Goal: Find specific fact: Find contact information

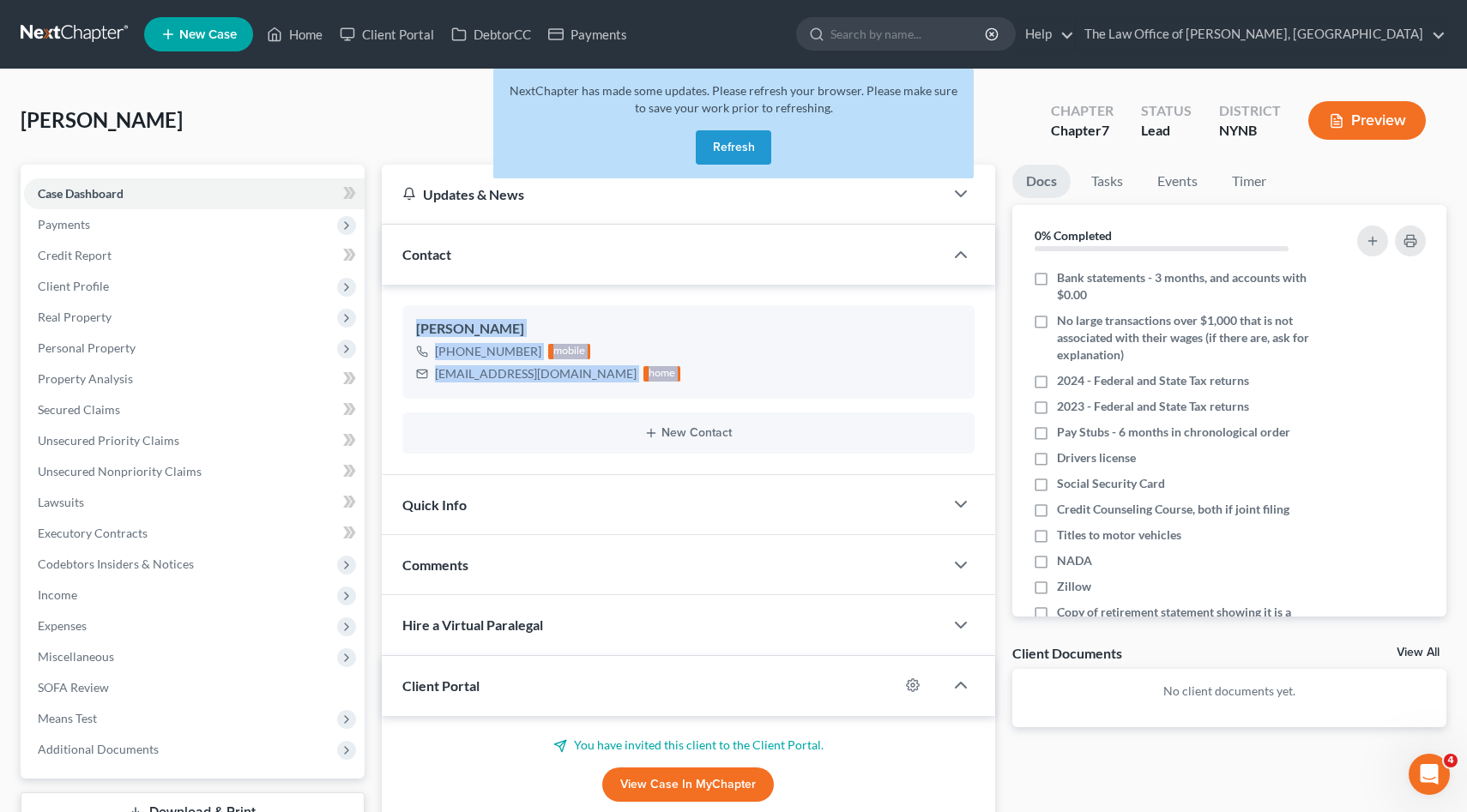
click at [725, 145] on button "Refresh" at bounding box center [733, 147] width 76 height 34
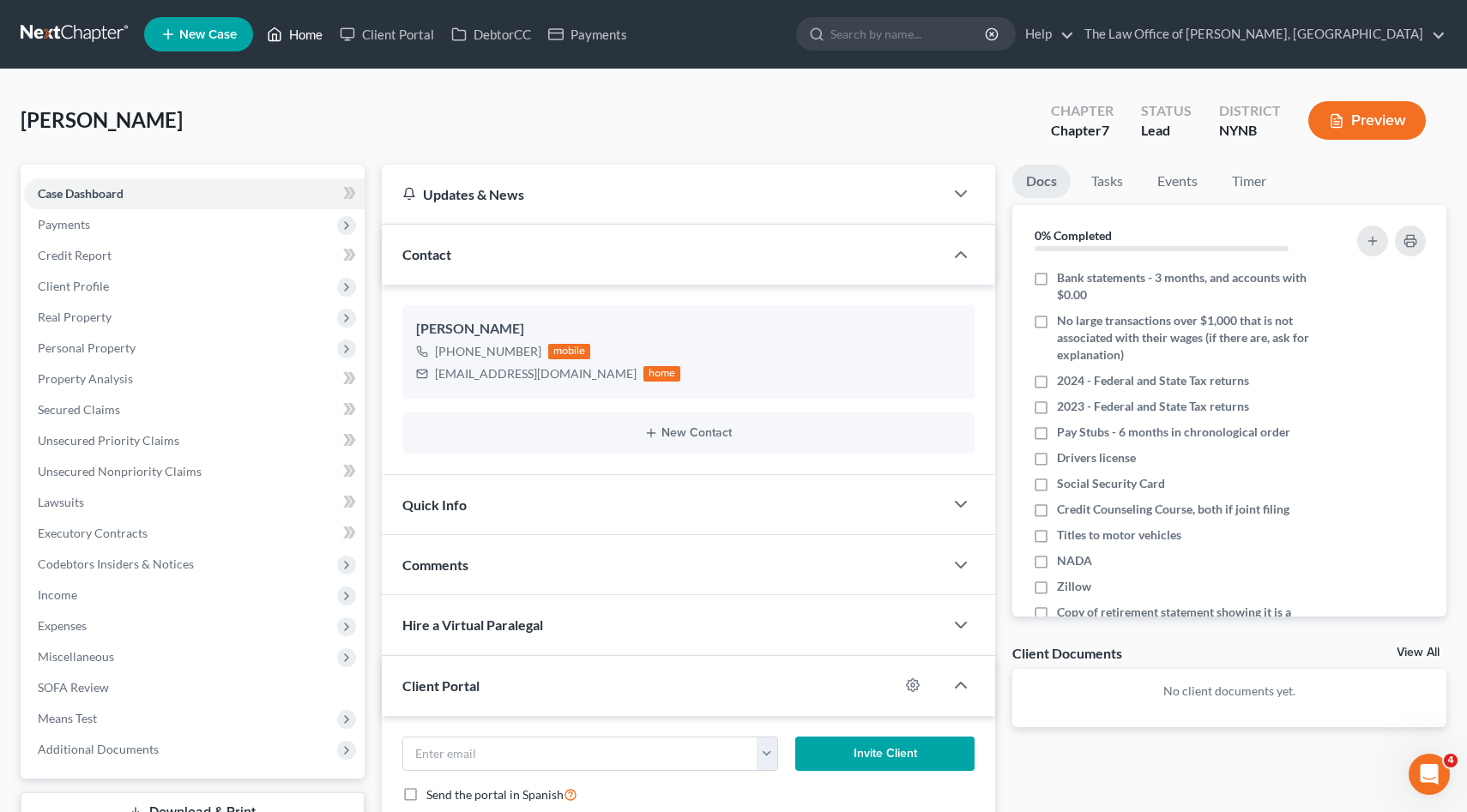
click at [309, 42] on link "Home" at bounding box center [295, 34] width 73 height 30
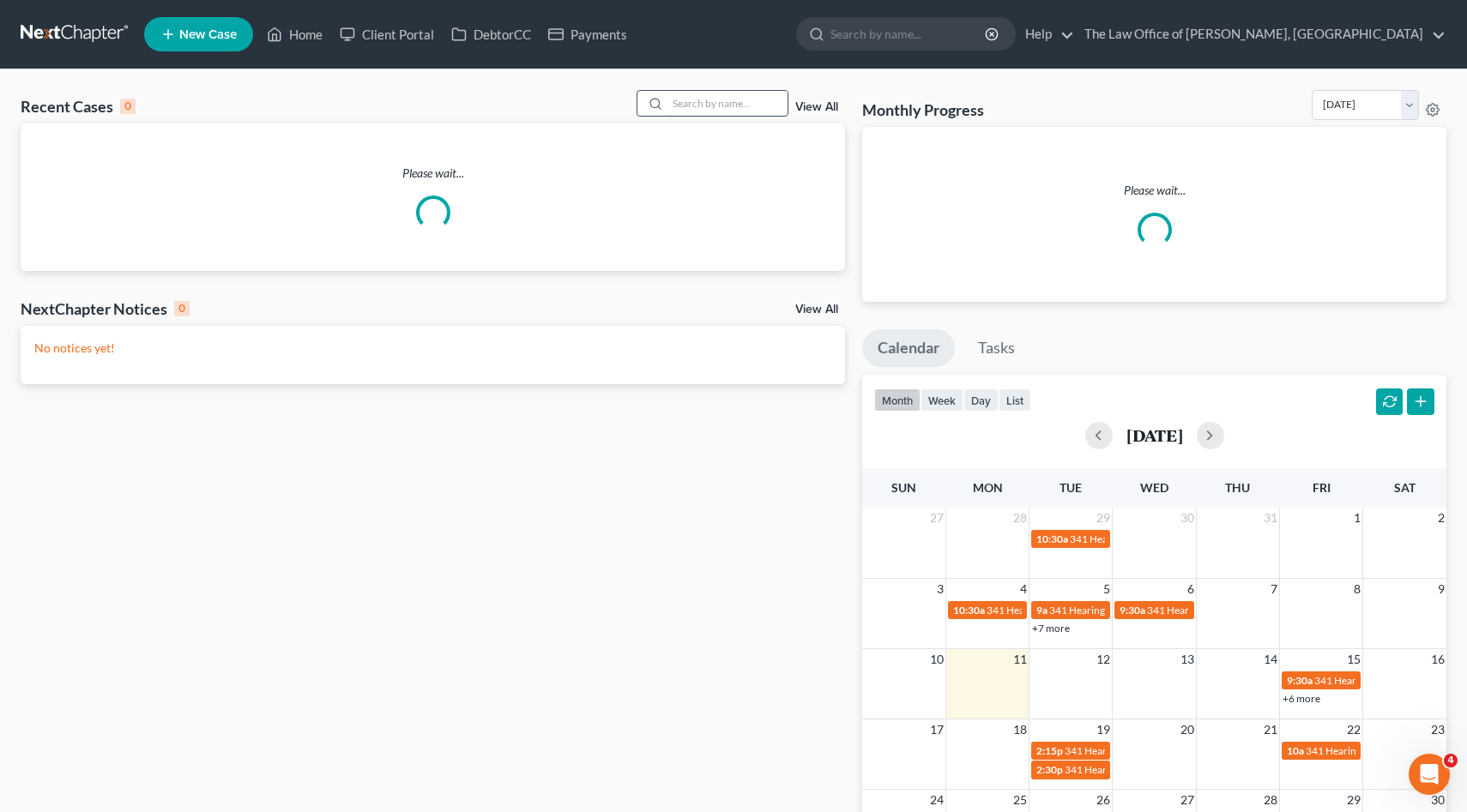
click at [732, 111] on input "search" at bounding box center [727, 103] width 120 height 25
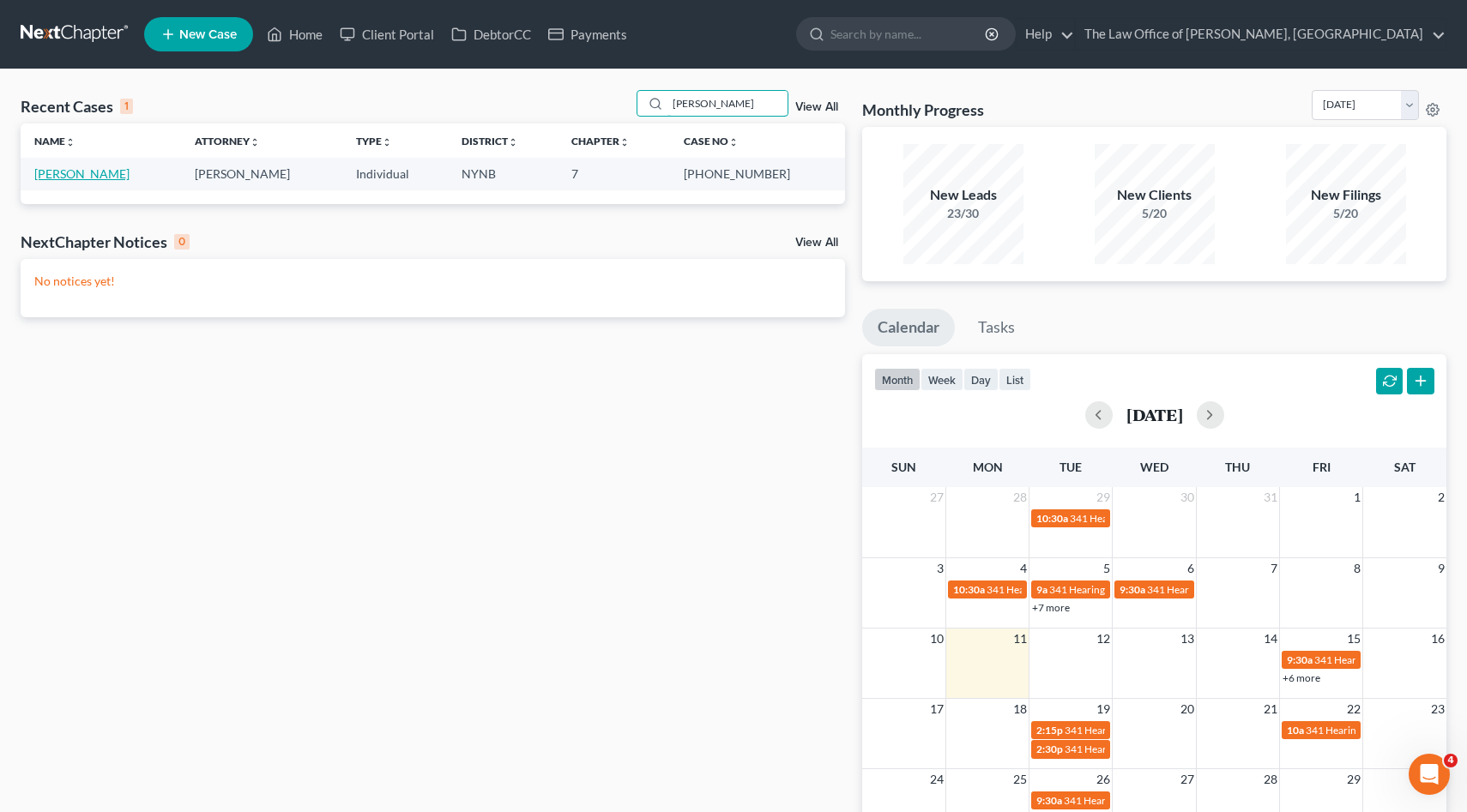
type input "shaniqua"
click at [66, 170] on link "Thompson, Shaniqua" at bounding box center [81, 173] width 95 height 15
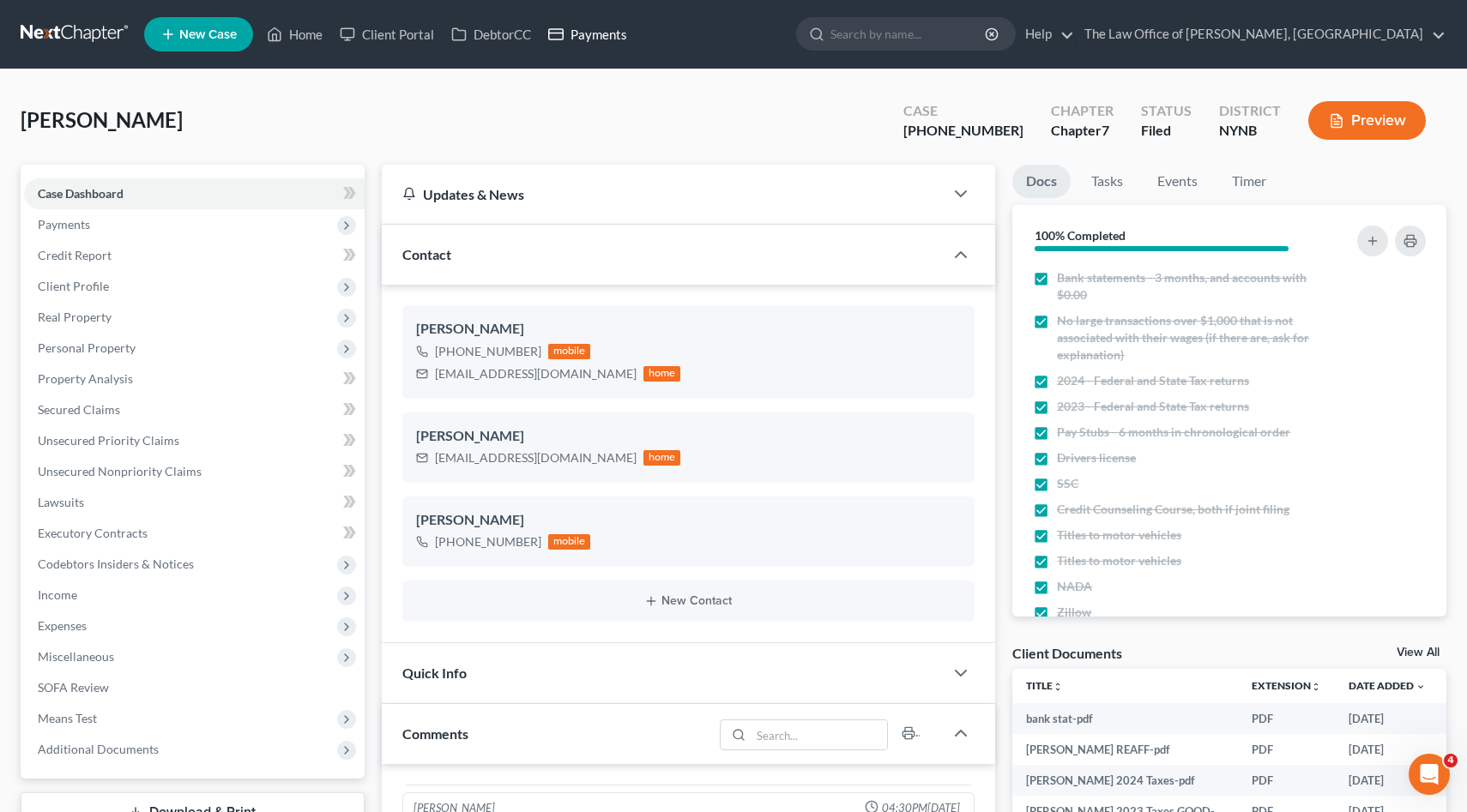
scroll to position [2247, 0]
click at [454, 366] on div "ShaniquaThompson87@yahoo.com" at bounding box center [535, 374] width 202 height 17
copy div "ShaniquaThompson87@yahoo.com"
